Goal: Find specific page/section: Find specific page/section

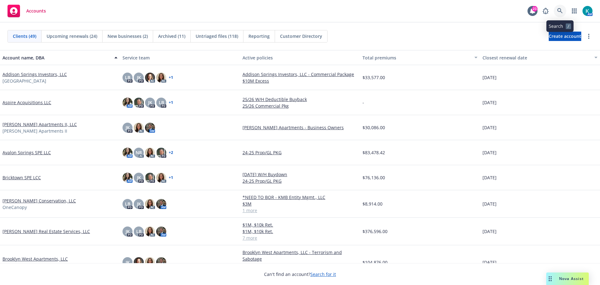
click at [400, 11] on link at bounding box center [560, 11] width 13 height 13
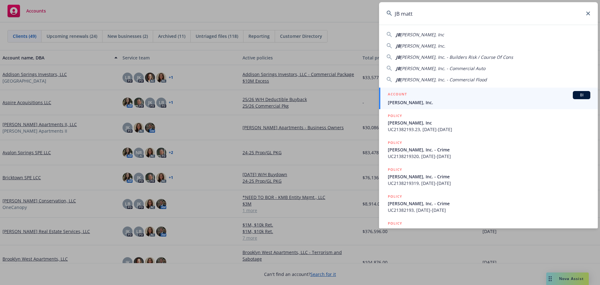
type input "JB matt"
click at [400, 94] on div "ACCOUNT BI" at bounding box center [489, 95] width 203 height 8
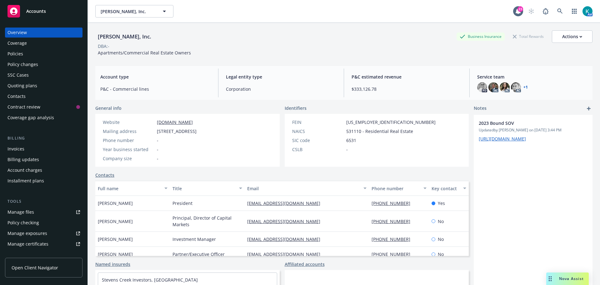
click at [59, 53] on div "Policies" at bounding box center [44, 54] width 73 height 10
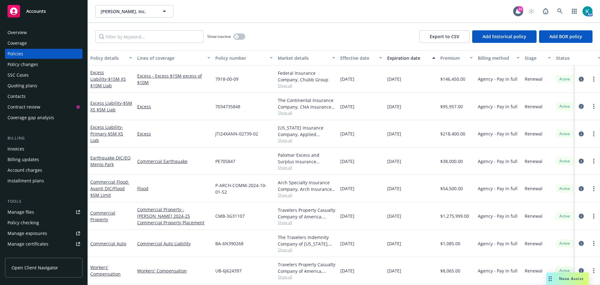
click at [42, 85] on div "Quoting plans" at bounding box center [44, 86] width 73 height 10
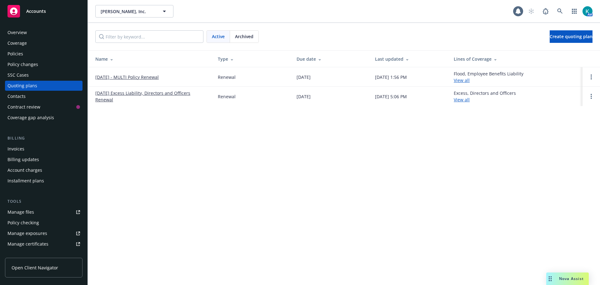
click at [147, 78] on link "[DATE] - MULTI Policy Renewal" at bounding box center [126, 77] width 63 height 7
